Goal: Information Seeking & Learning: Learn about a topic

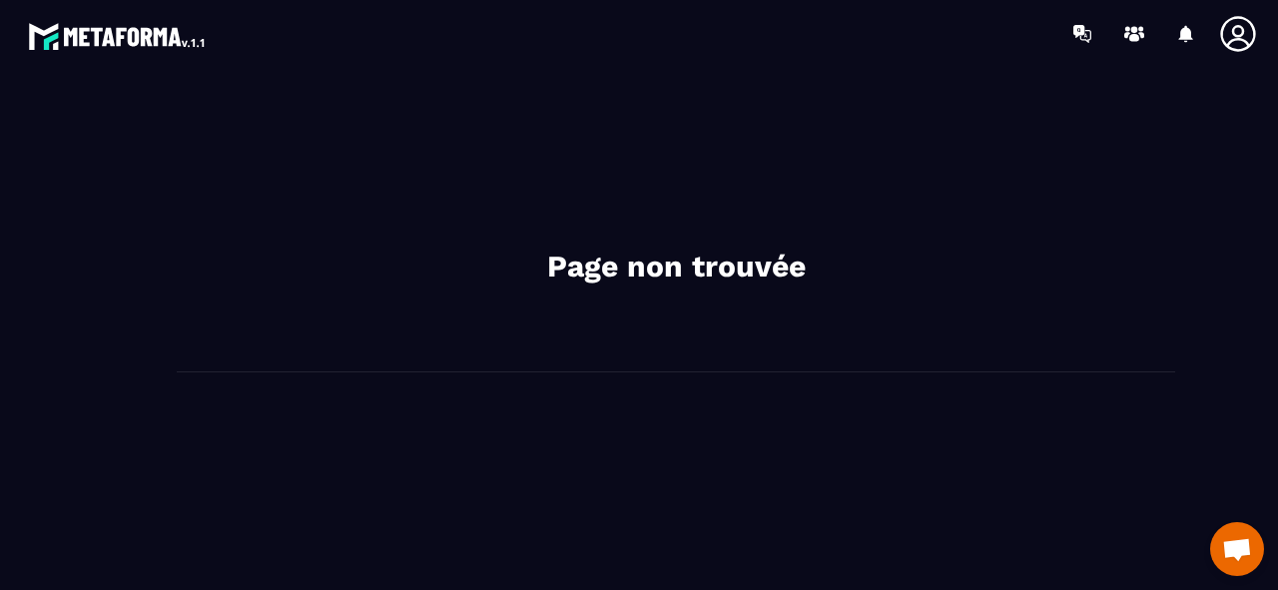
click at [120, 39] on img at bounding box center [118, 36] width 180 height 36
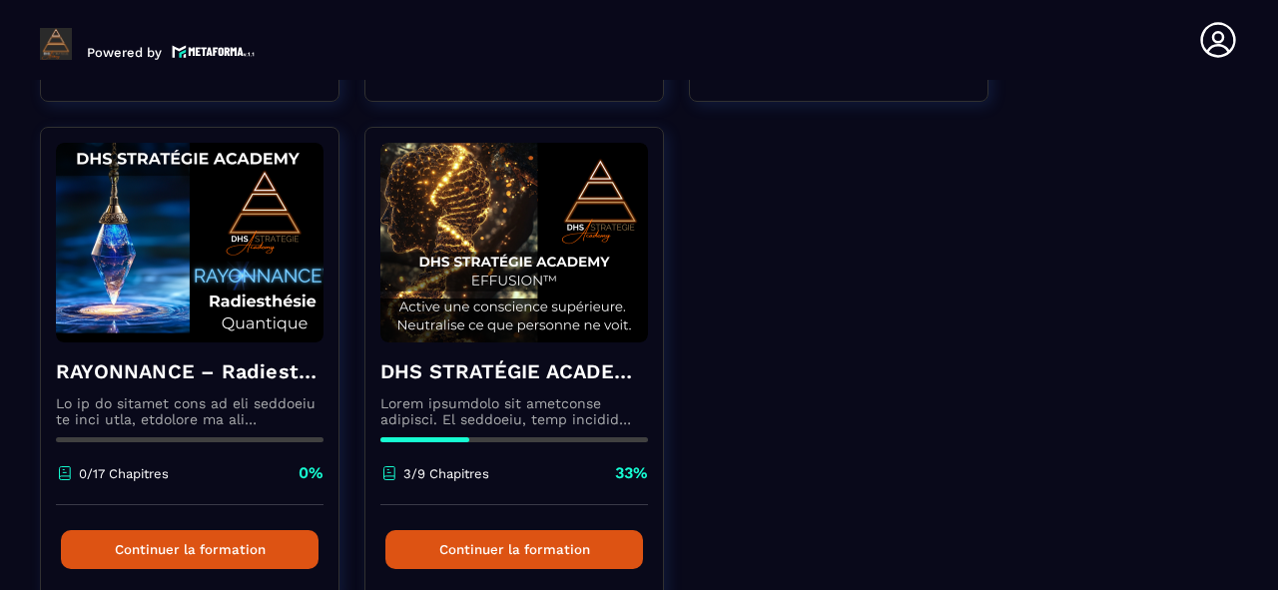
scroll to position [1119, 0]
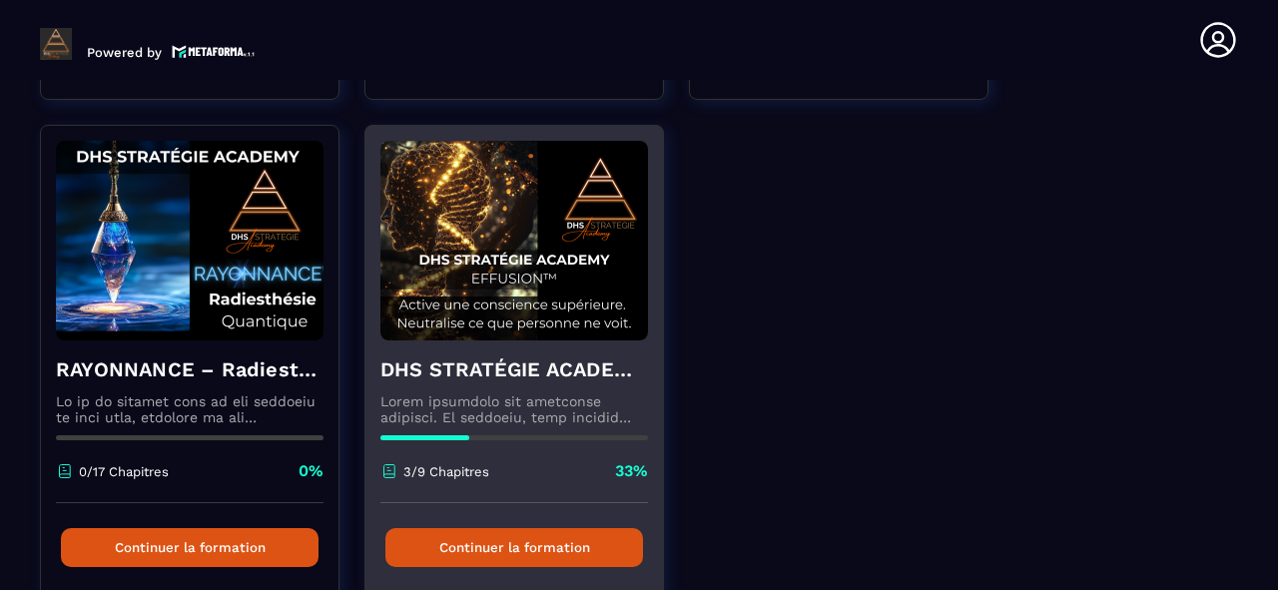
click at [555, 547] on button "Continuer la formation" at bounding box center [515, 547] width 258 height 39
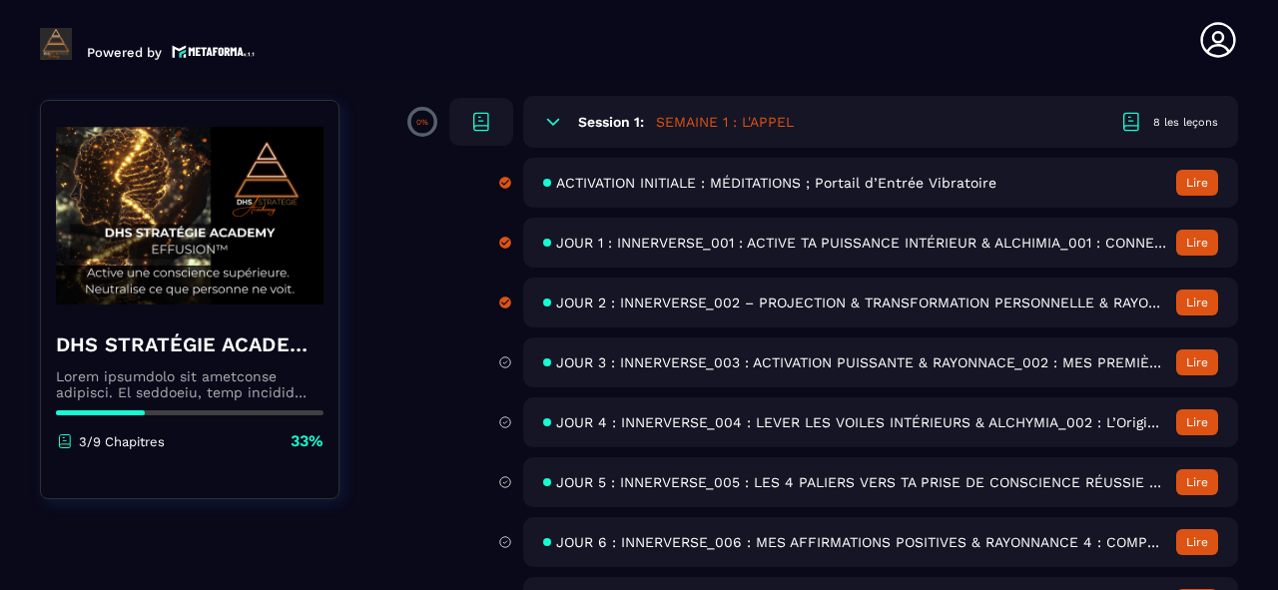
scroll to position [240, 0]
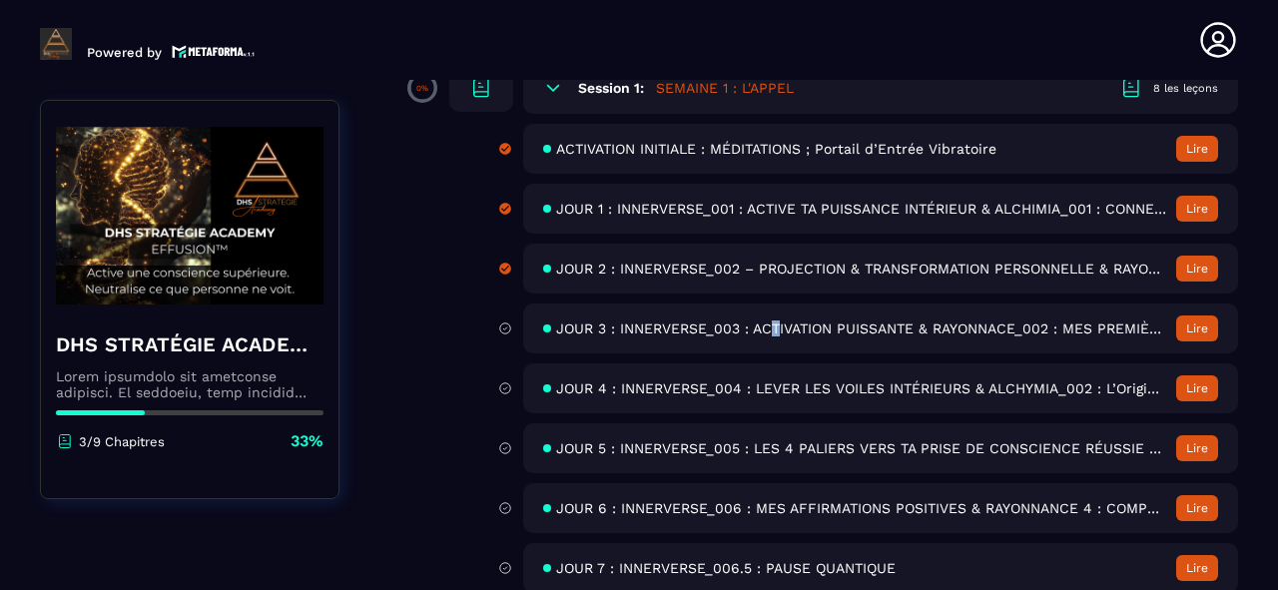
drag, startPoint x: 780, startPoint y: 324, endPoint x: 769, endPoint y: 314, distance: 14.8
click at [769, 314] on div "JOUR 3 : INNERVERSE_003 : ACTIVATION PUISSANTE & RAYONNACE_002 : MES PREMIÈRES …" at bounding box center [880, 329] width 715 height 50
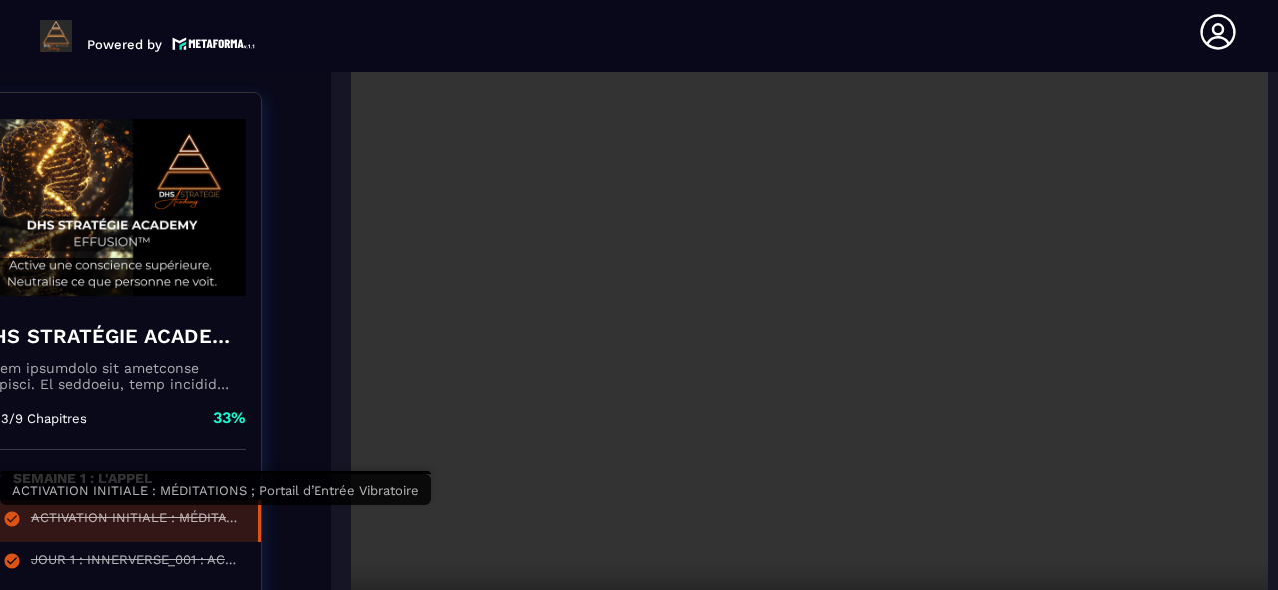
scroll to position [879, 78]
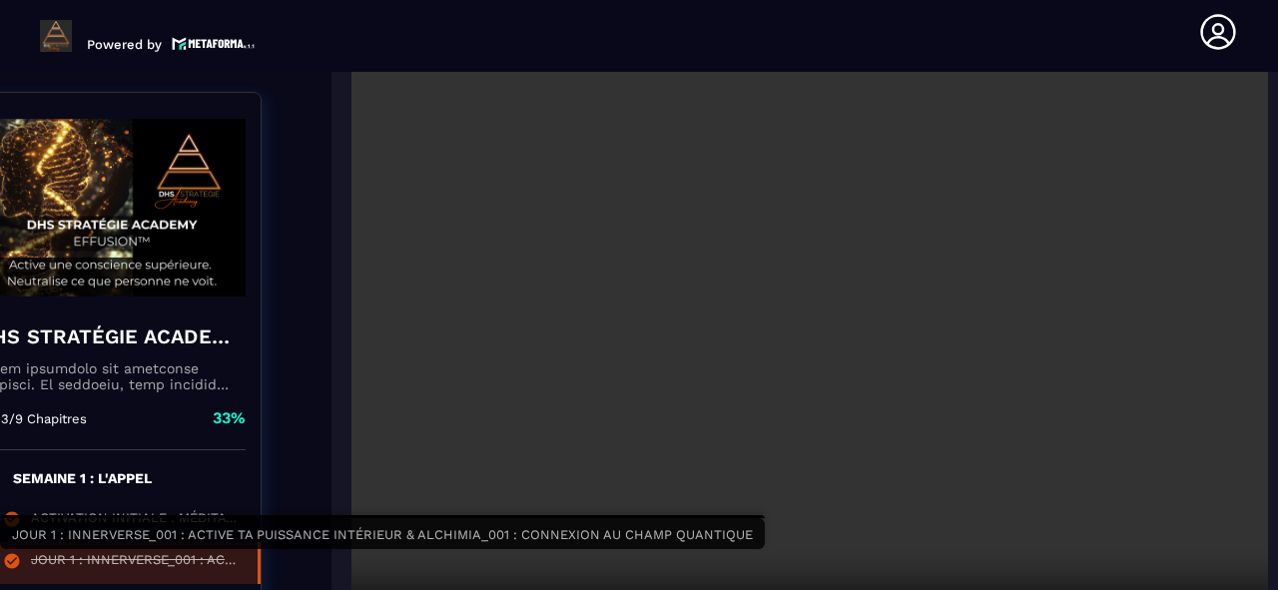
click at [212, 552] on div "JOUR 1 : INNERVERSE_001 : ACTIVE TA PUISSANCE INTÉRIEUR & ALCHIMIA_001 : CONNEX…" at bounding box center [134, 563] width 207 height 22
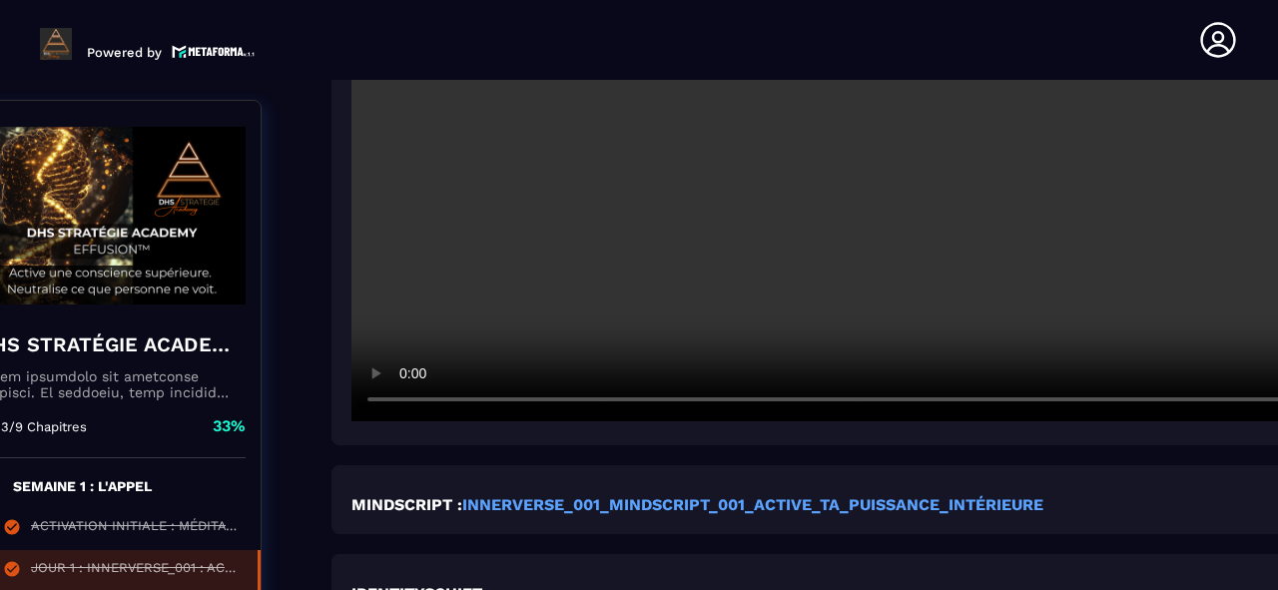
scroll to position [8, 0]
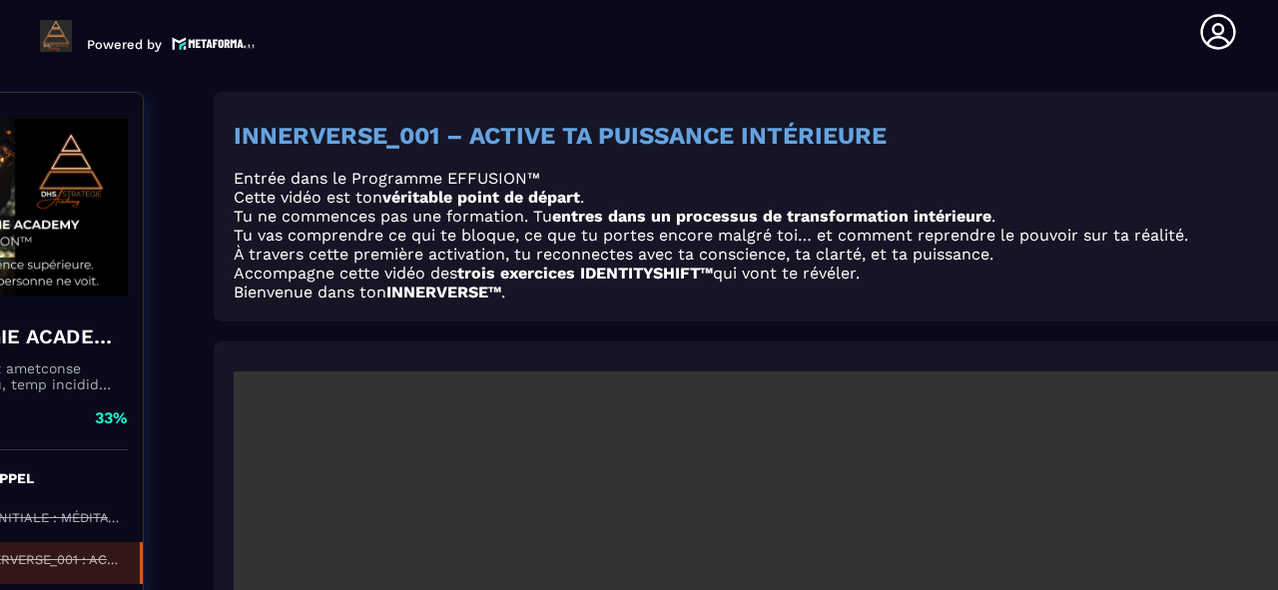
click at [875, 96] on div "INNERVERSE_001 – ACTIVE TA PUISSANCE INTÉRIEURE Entrée dans le Programme EFFUSI…" at bounding box center [769, 207] width 1110 height 230
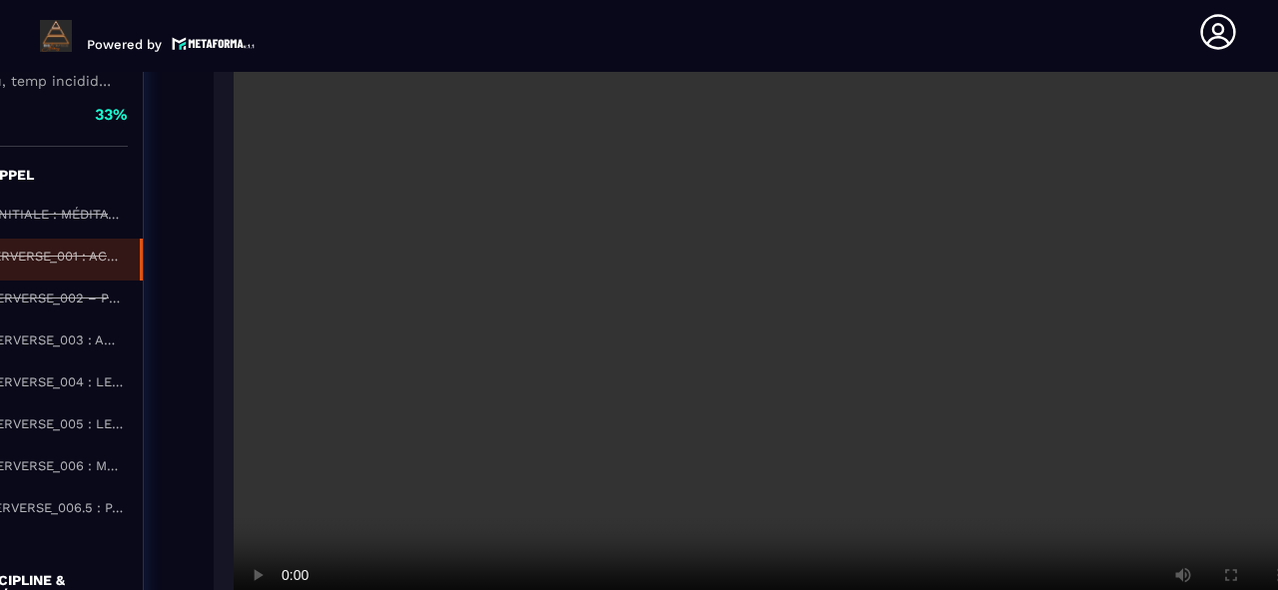
scroll to position [8438, 196]
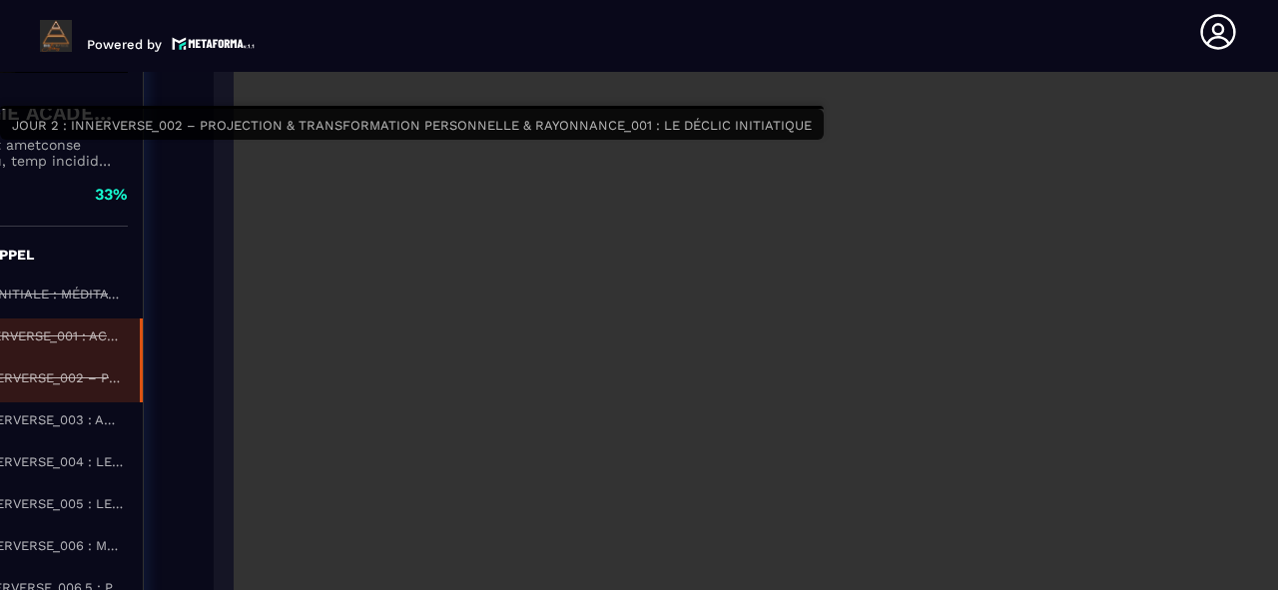
click at [102, 371] on div "JOUR 2 : INNERVERSE_002 – PROJECTION & TRANSFORMATION PERSONNELLE & RAYONNANCE_…" at bounding box center [16, 382] width 207 height 22
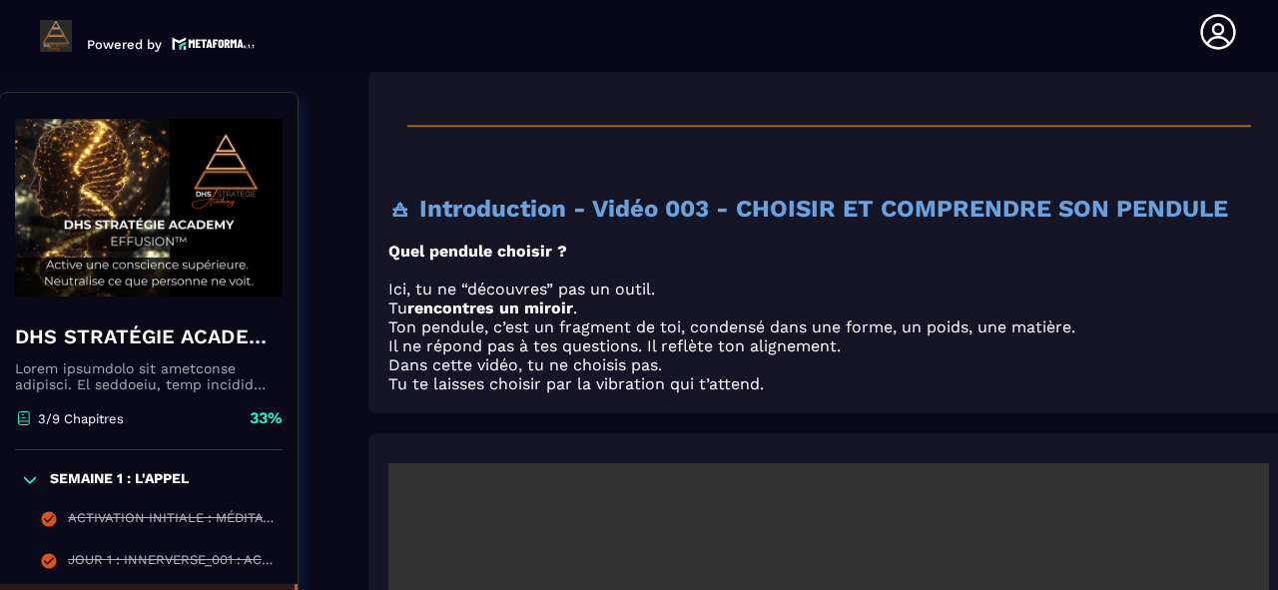
scroll to position [4166, 41]
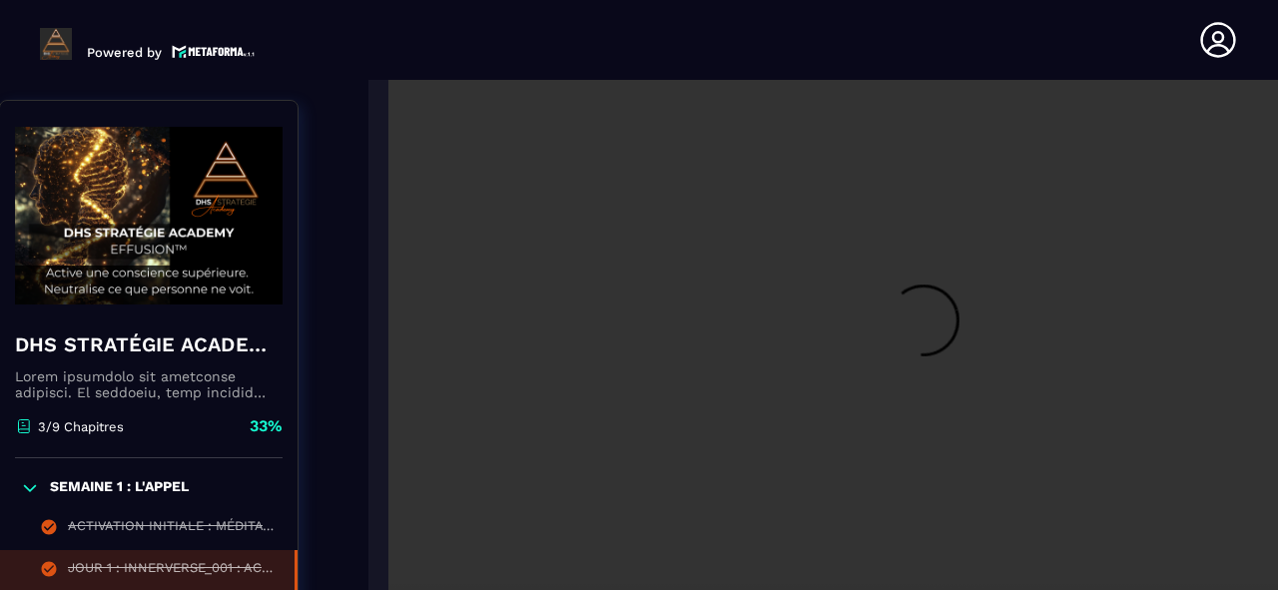
scroll to position [8, 0]
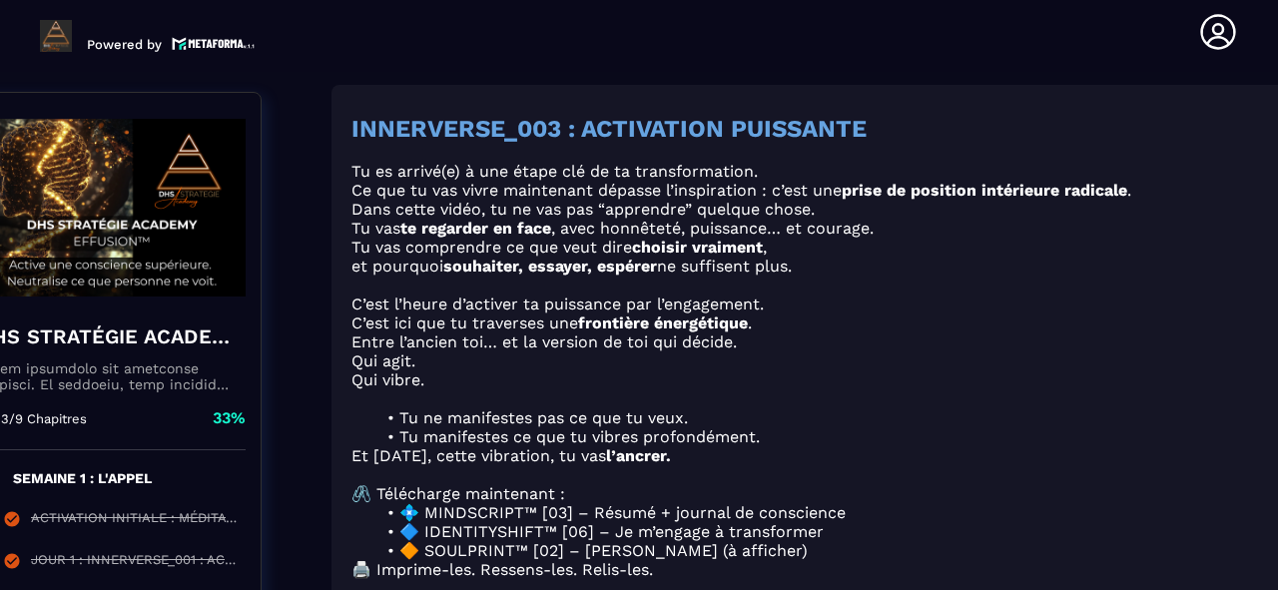
scroll to position [208, 78]
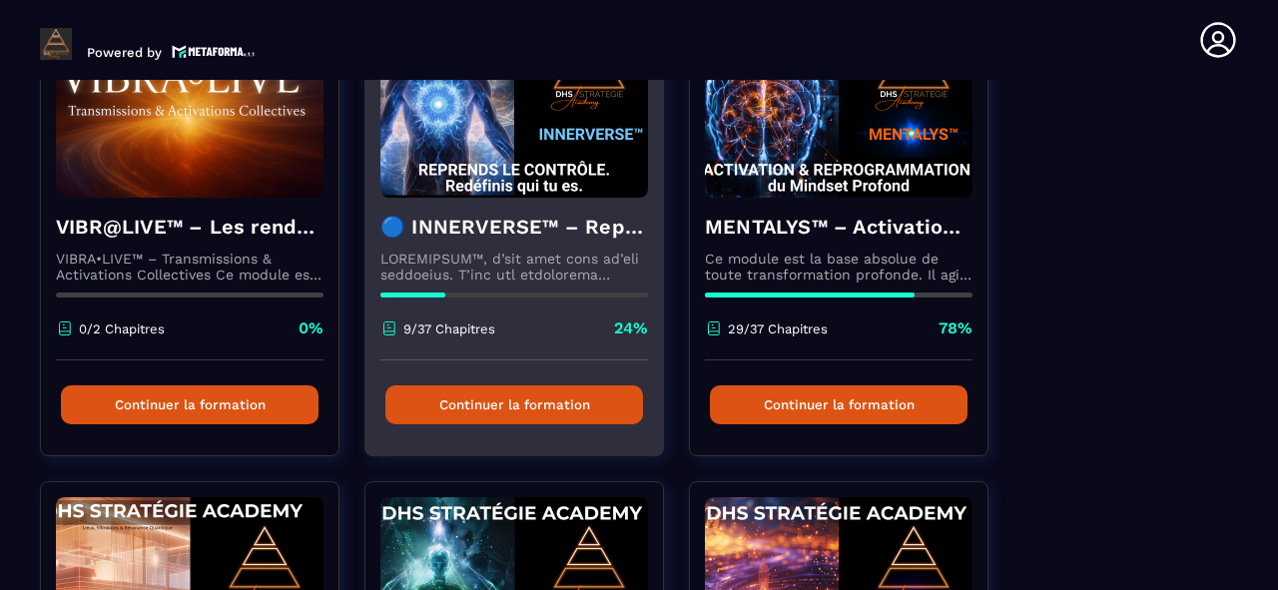
scroll to position [240, 0]
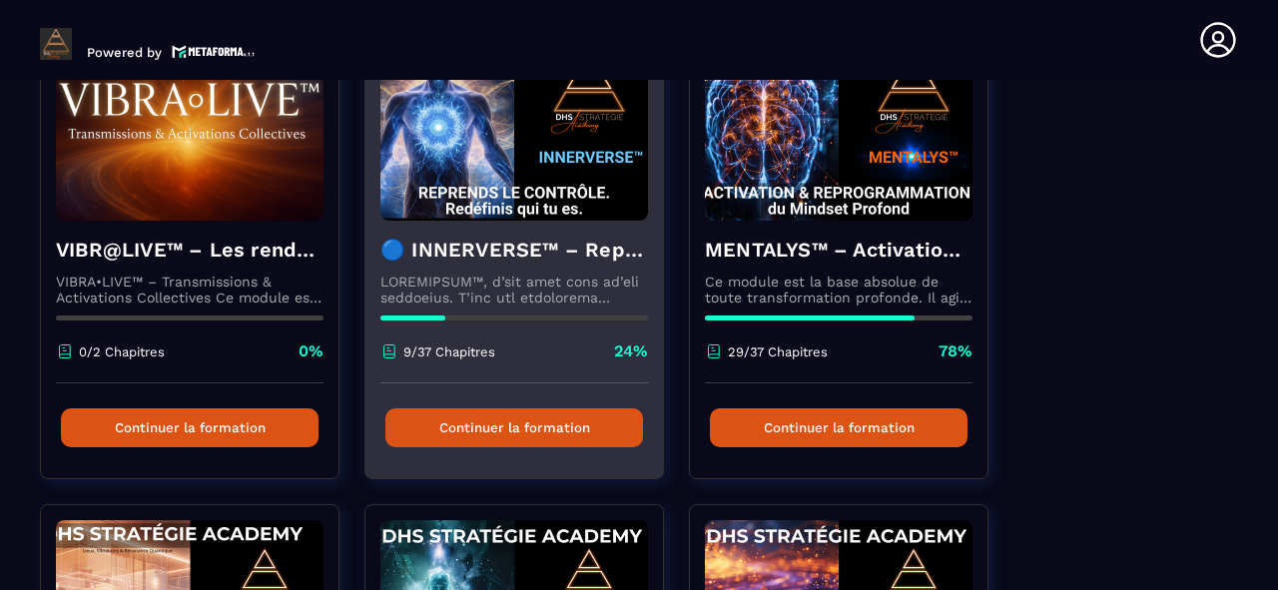
click at [598, 428] on button "Continuer la formation" at bounding box center [515, 428] width 258 height 39
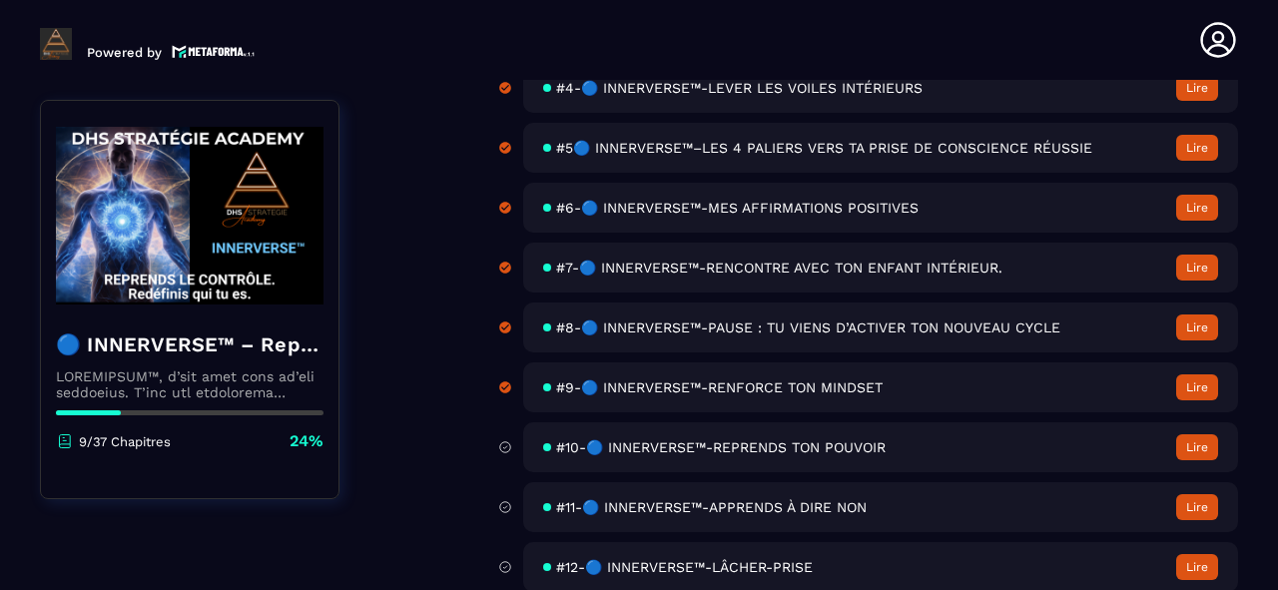
scroll to position [479, 0]
